Goal: Find specific page/section: Find specific page/section

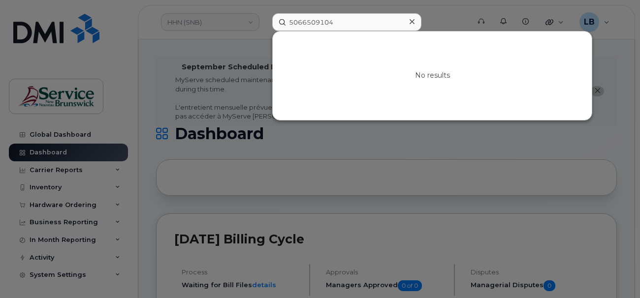
click at [264, 13] on div "5066509104 No results" at bounding box center [367, 22] width 207 height 18
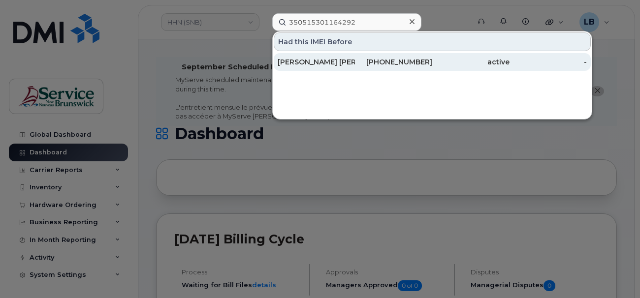
type input "350515301164292"
click at [303, 65] on div "[PERSON_NAME] [PERSON_NAME]" at bounding box center [316, 62] width 77 height 10
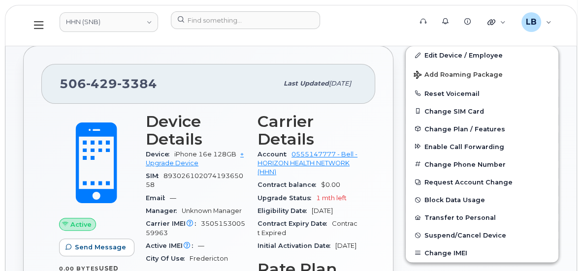
scroll to position [358, 0]
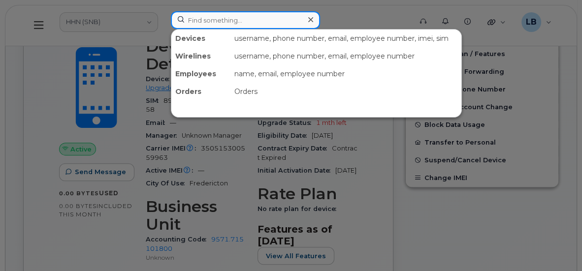
click at [262, 23] on input at bounding box center [245, 20] width 149 height 18
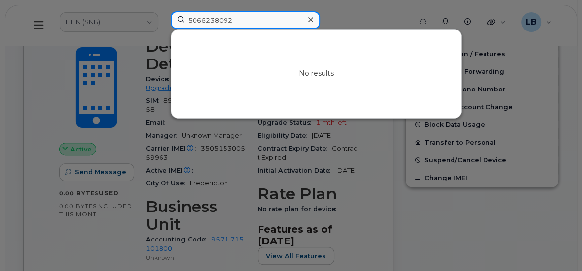
drag, startPoint x: 244, startPoint y: 19, endPoint x: 187, endPoint y: 12, distance: 57.1
click at [187, 12] on input "5066238092" at bounding box center [245, 20] width 149 height 18
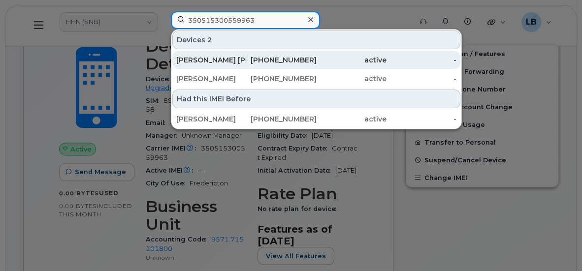
type input "350515300559963"
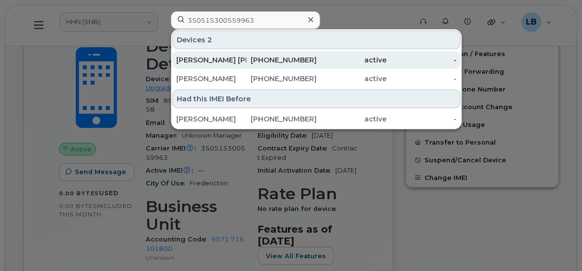
click at [263, 60] on div "[PHONE_NUMBER]" at bounding box center [281, 60] width 70 height 10
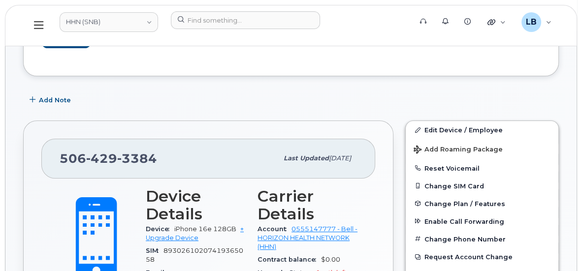
scroll to position [223, 0]
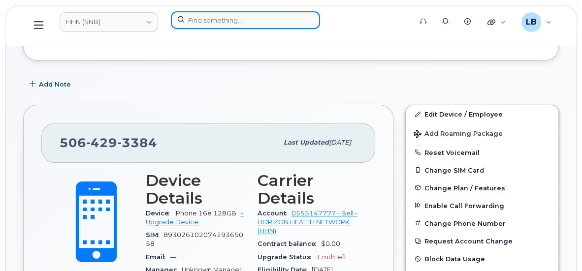
click at [259, 24] on input at bounding box center [245, 20] width 149 height 18
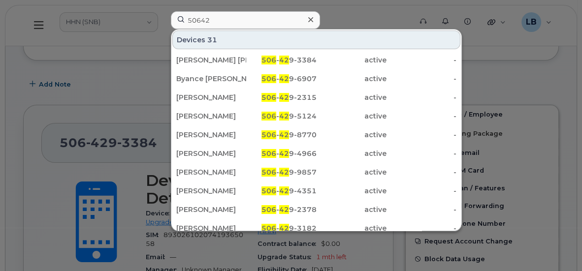
click at [122, 88] on div at bounding box center [291, 135] width 582 height 271
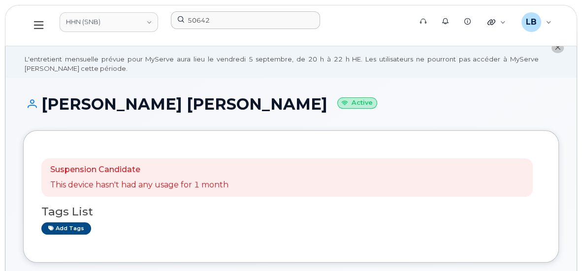
scroll to position [0, 0]
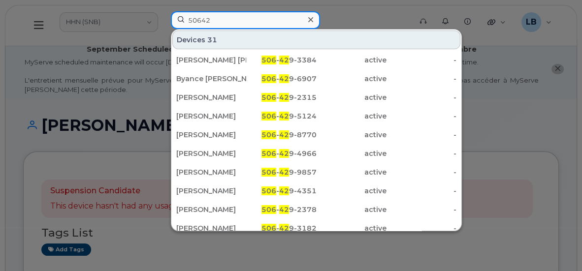
drag, startPoint x: 213, startPoint y: 21, endPoint x: 140, endPoint y: 18, distance: 72.4
click at [163, 18] on div "50642 Devices 31 [PERSON_NAME] [PERSON_NAME] 506 - 42 9-3384 active - Byance [P…" at bounding box center [288, 25] width 250 height 29
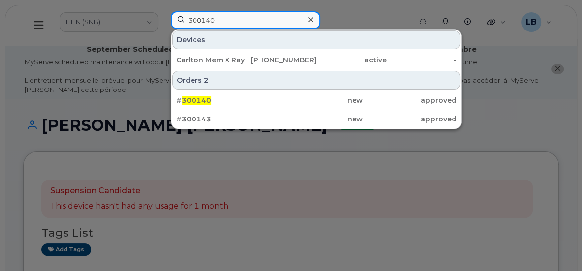
type input "300140"
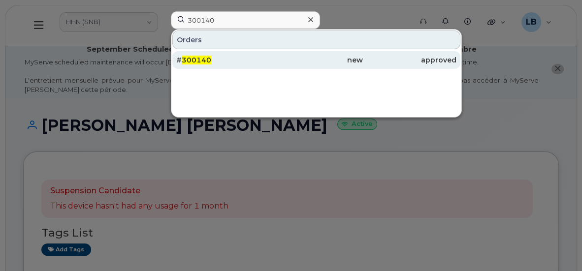
click at [251, 62] on div "# 300140" at bounding box center [222, 60] width 93 height 10
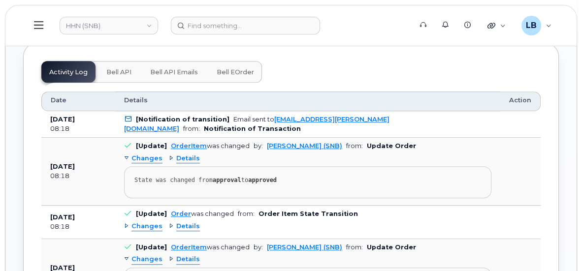
scroll to position [536, 0]
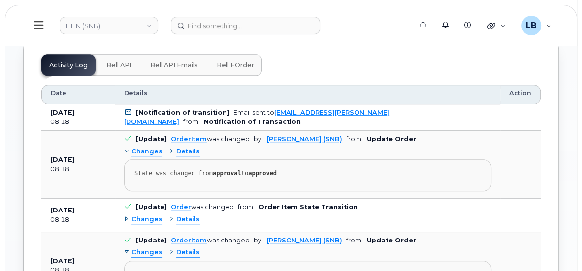
click at [236, 64] on span "Bell eOrder" at bounding box center [235, 66] width 37 height 8
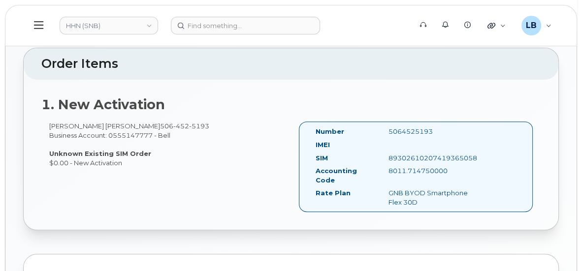
scroll to position [226, 0]
